Goal: Find contact information: Find contact information

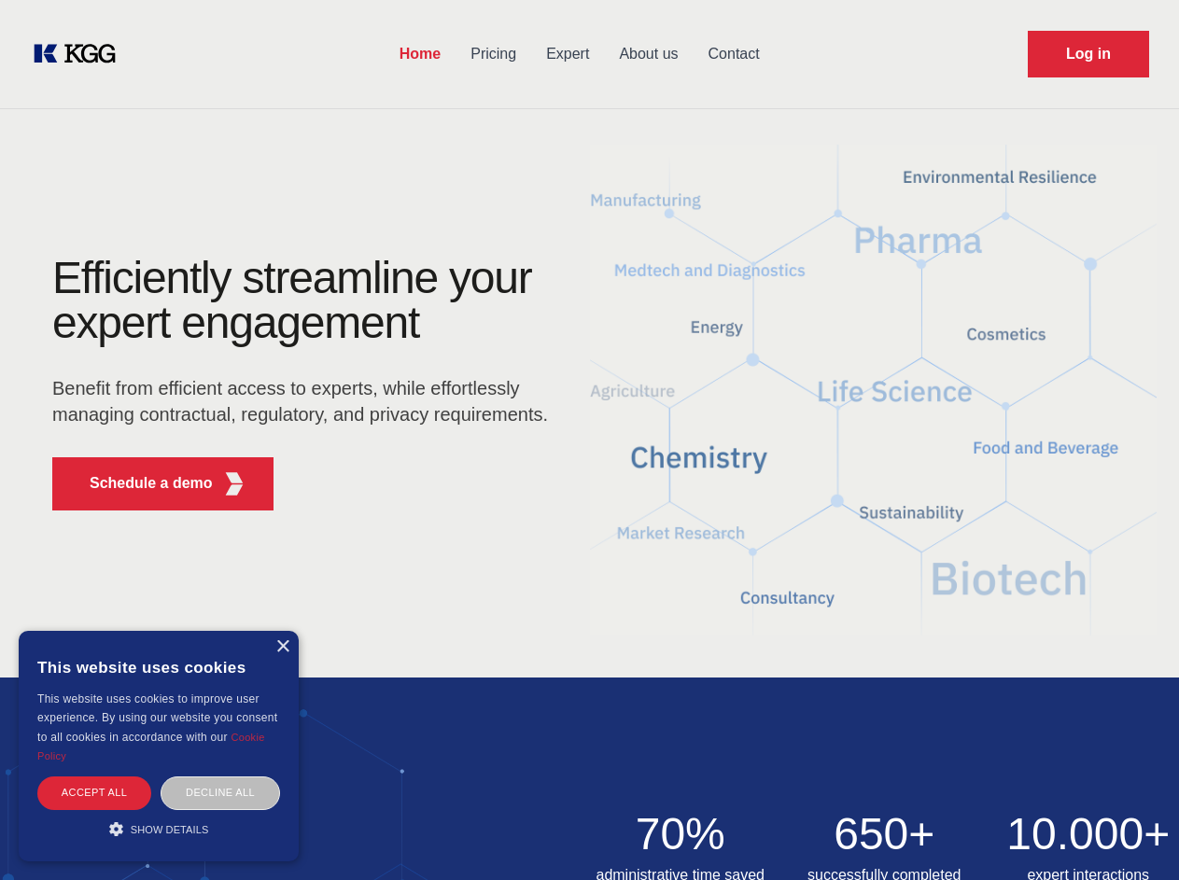
click at [589, 440] on div "Efficiently streamline your expert engagement Benefit from efficient access to …" at bounding box center [306, 391] width 568 height 270
click at [140, 484] on p "Schedule a demo" at bounding box center [151, 483] width 123 height 22
click at [282, 647] on div "× This website uses cookies This website uses cookies to improve user experienc…" at bounding box center [159, 746] width 280 height 231
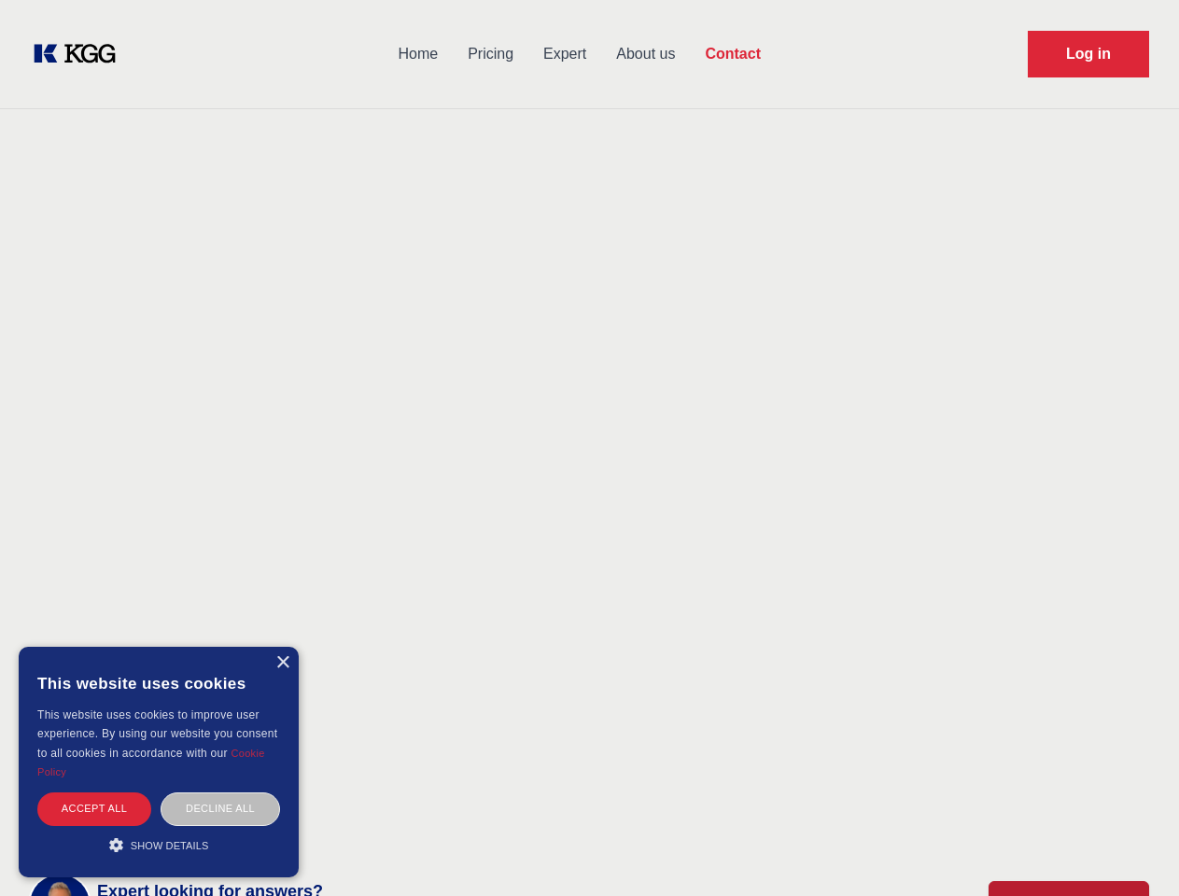
click at [94, 793] on div "Accept all" at bounding box center [94, 809] width 114 height 33
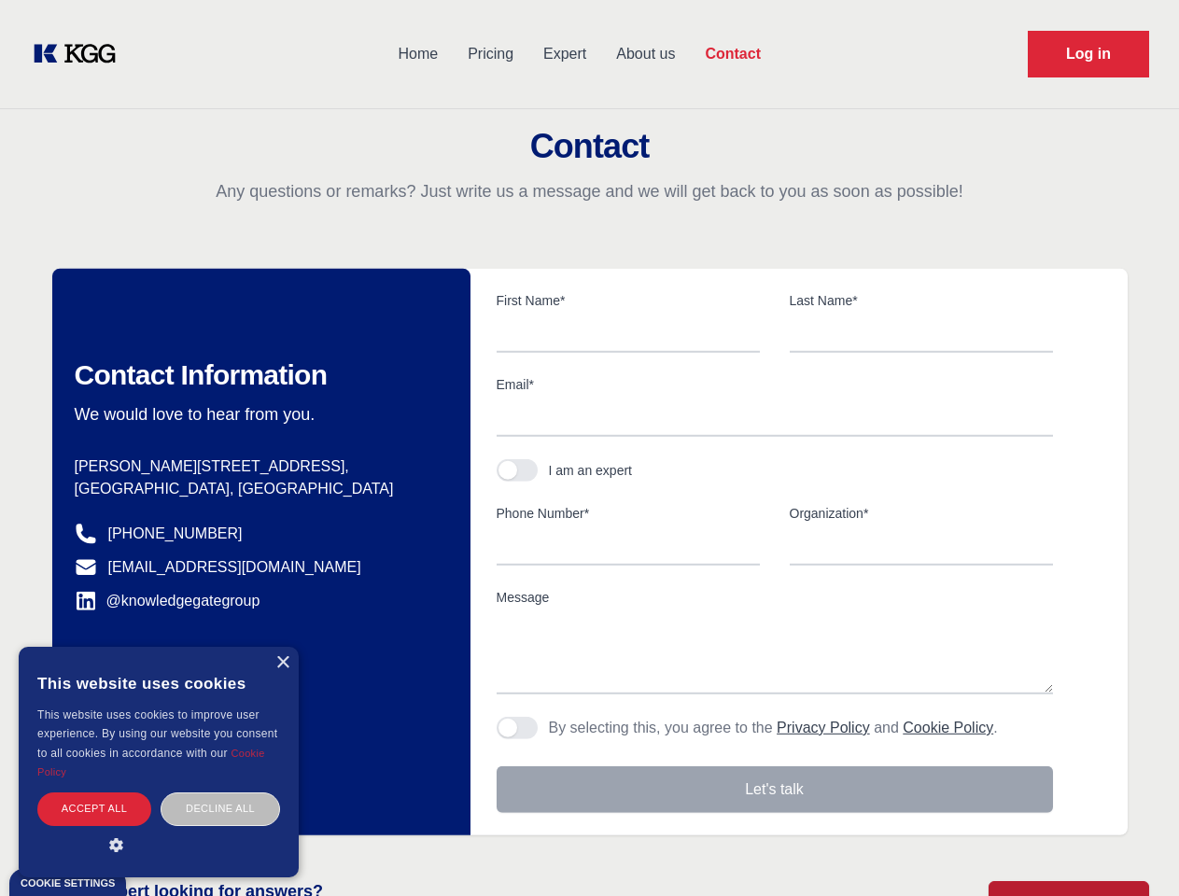
click at [220, 793] on div "Contact Information We would love to hear from you. Postal address [PERSON_NAME…" at bounding box center [261, 552] width 418 height 567
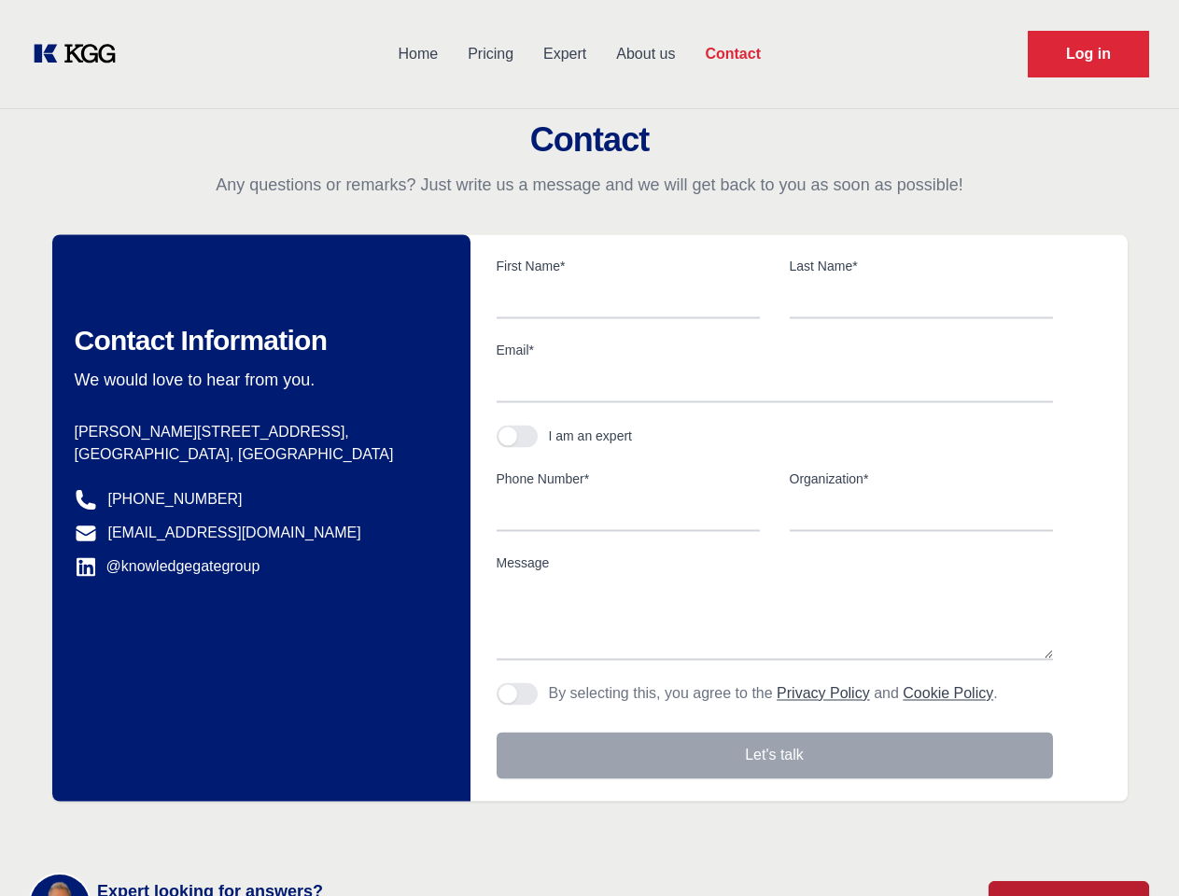
click at [159, 829] on main "Contact Any questions or remarks? Just write us a message and we will get back …" at bounding box center [589, 486] width 1179 height 972
